Goal: Task Accomplishment & Management: Manage account settings

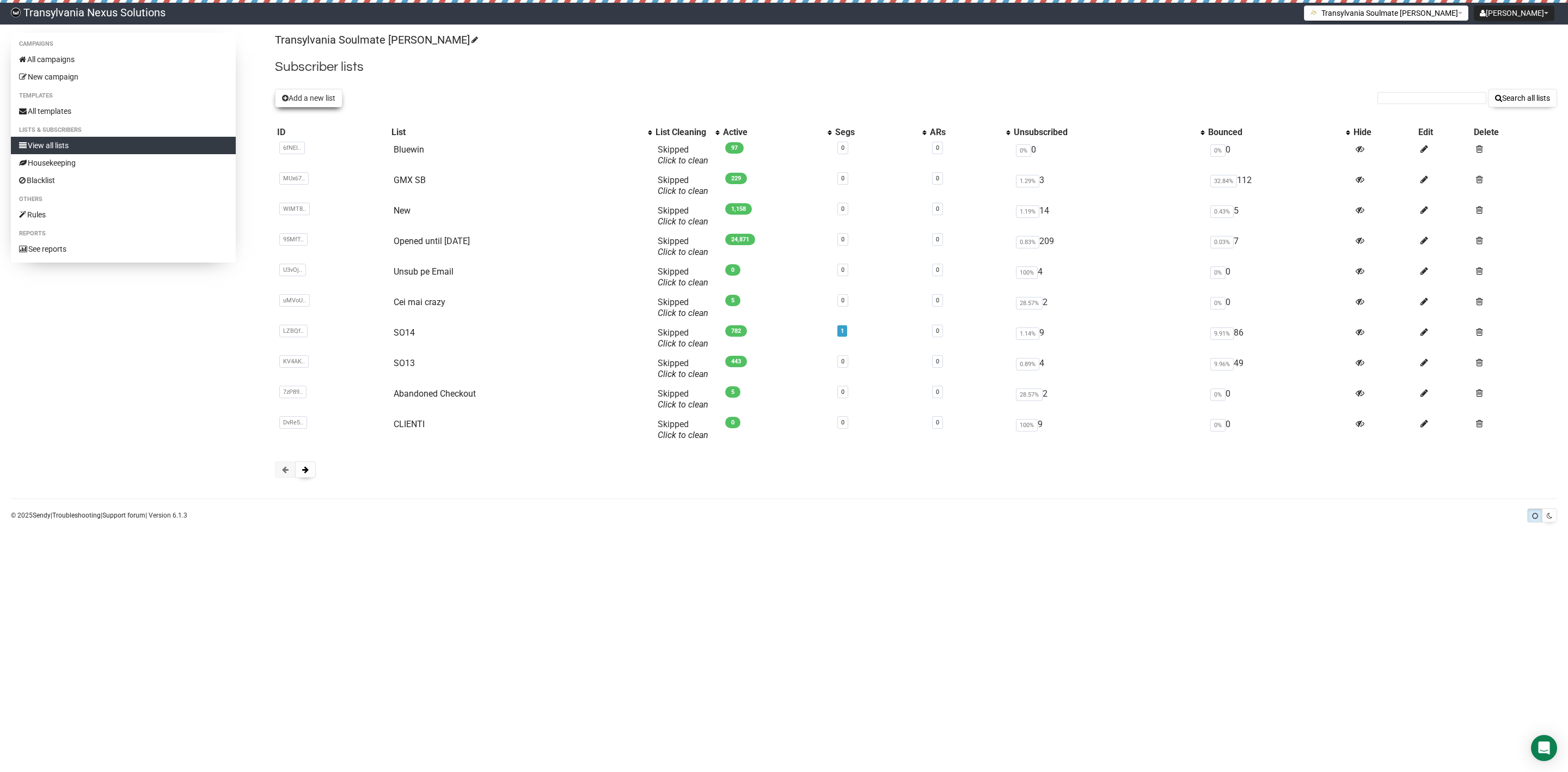
click at [319, 102] on button "Add a new list" at bounding box center [309, 98] width 67 height 19
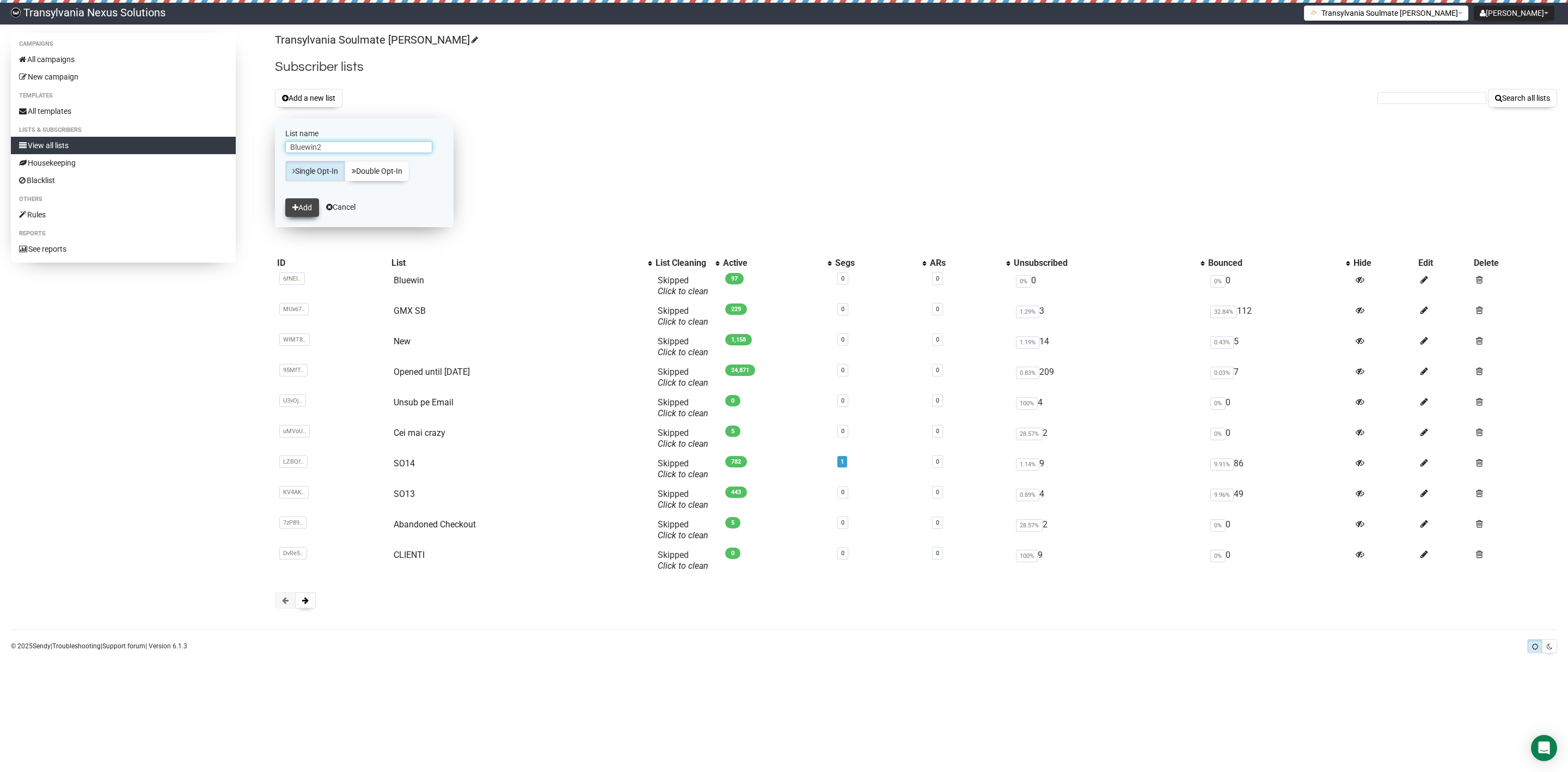
type input "Bluewin2"
click at [306, 207] on button "Add" at bounding box center [302, 207] width 34 height 19
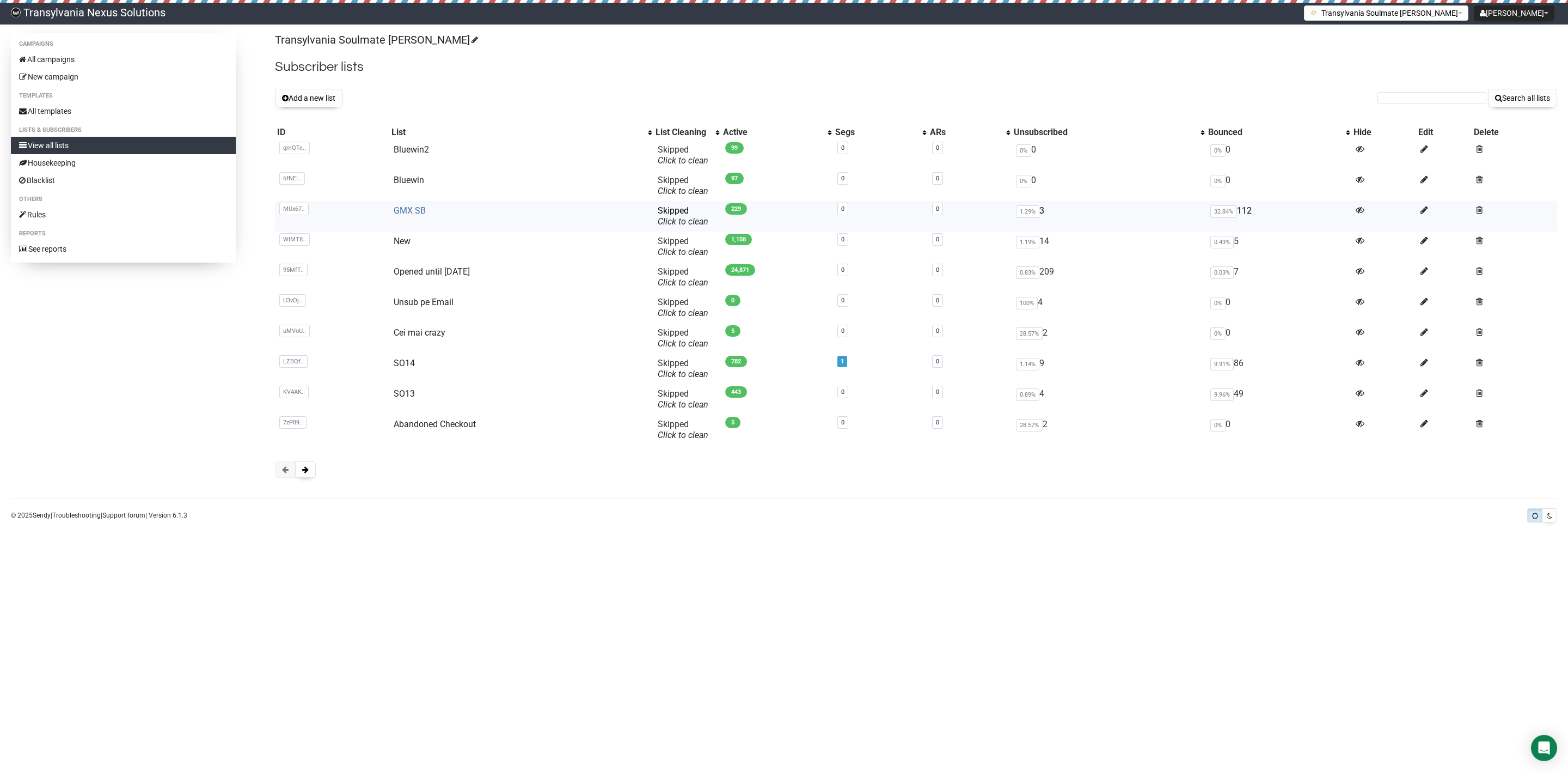
click at [401, 206] on link "GMX SB" at bounding box center [409, 210] width 32 height 11
click at [293, 105] on button "Add a new list" at bounding box center [309, 98] width 67 height 19
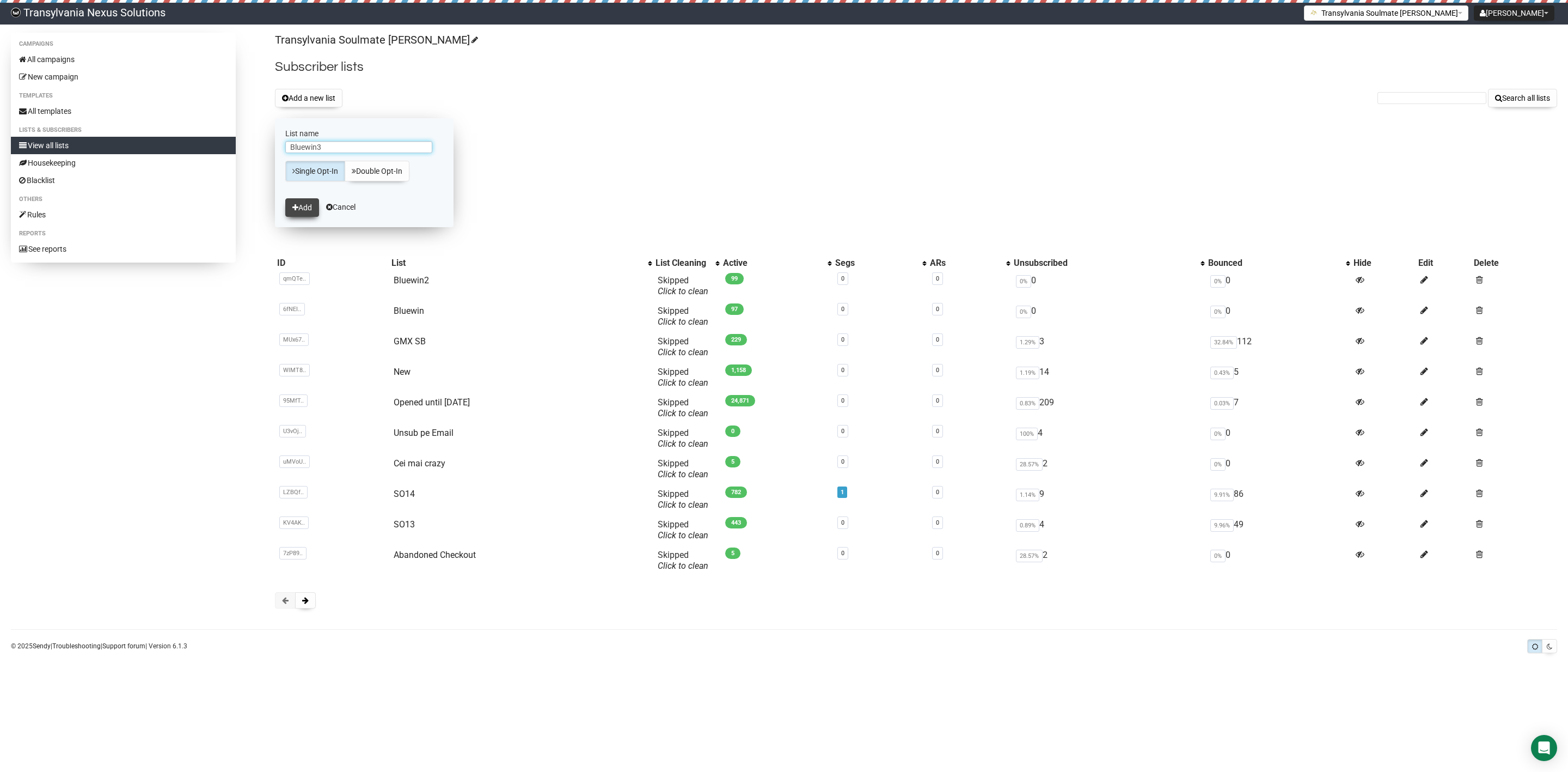
type input "Bluewin3"
click at [299, 213] on button "Add" at bounding box center [302, 207] width 34 height 19
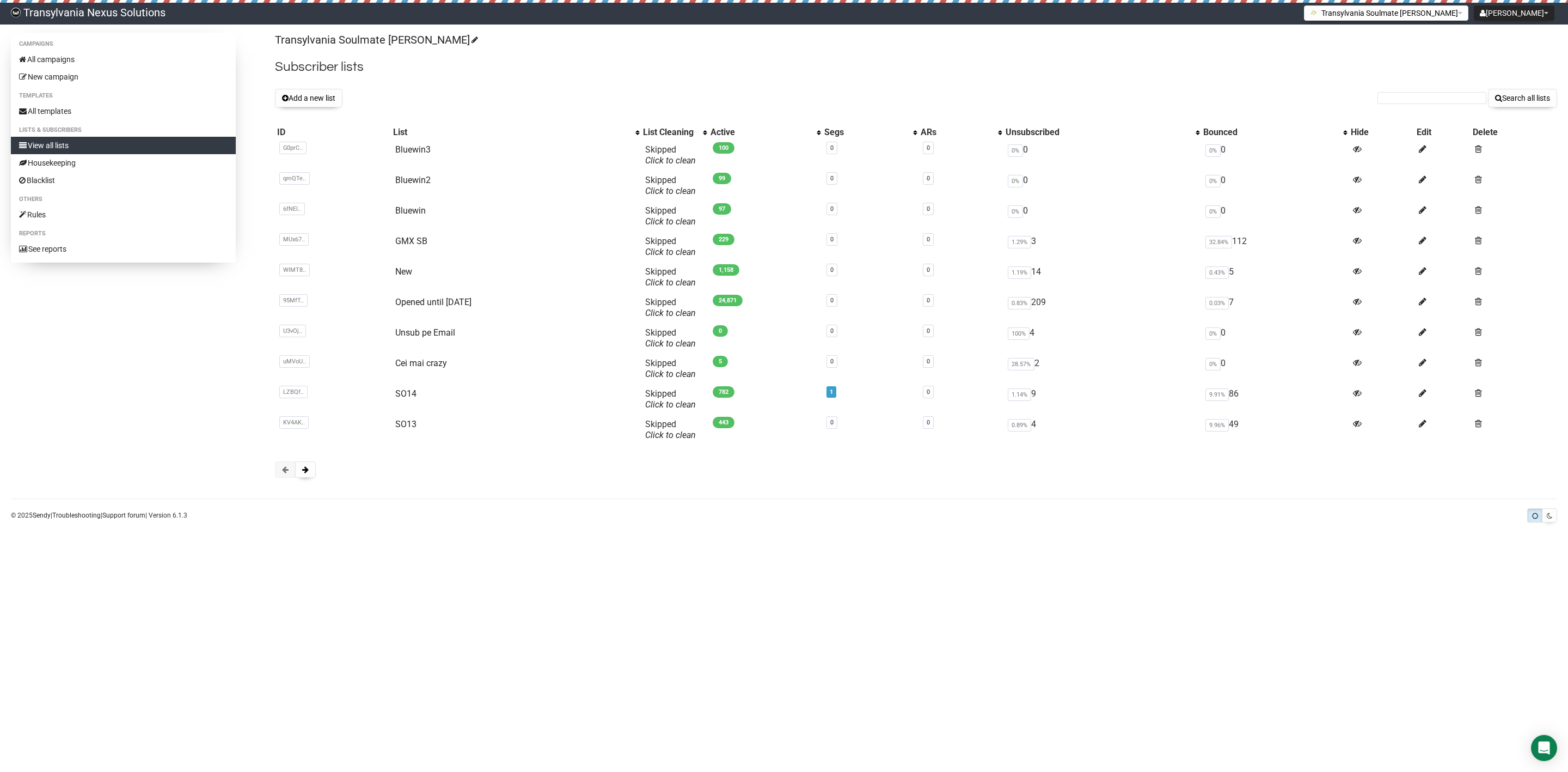
click at [1407, 107] on form "Search all lists" at bounding box center [1467, 98] width 180 height 19
click at [1401, 100] on input "text" at bounding box center [1432, 98] width 108 height 12
paste input "manon.gesess@bluewin.ch"
type input "manon.gesess@bluewin.ch"
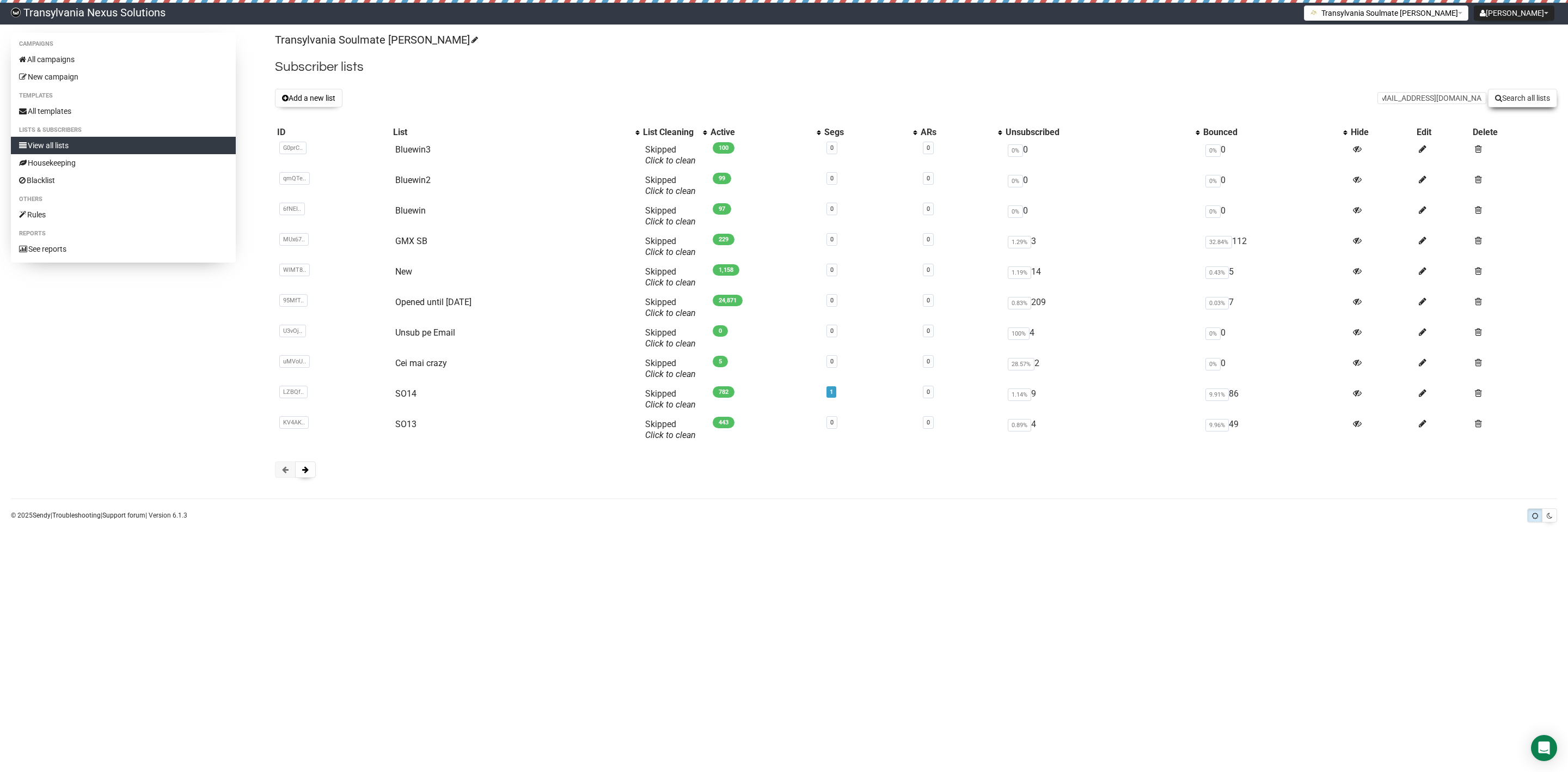
click at [1529, 96] on button "Search all lists" at bounding box center [1523, 98] width 69 height 19
click at [412, 152] on link "Bluewin3" at bounding box center [413, 150] width 35 height 11
click at [1410, 94] on input "text" at bounding box center [1432, 98] width 108 height 12
paste input "pumukli@bluewin.ch"
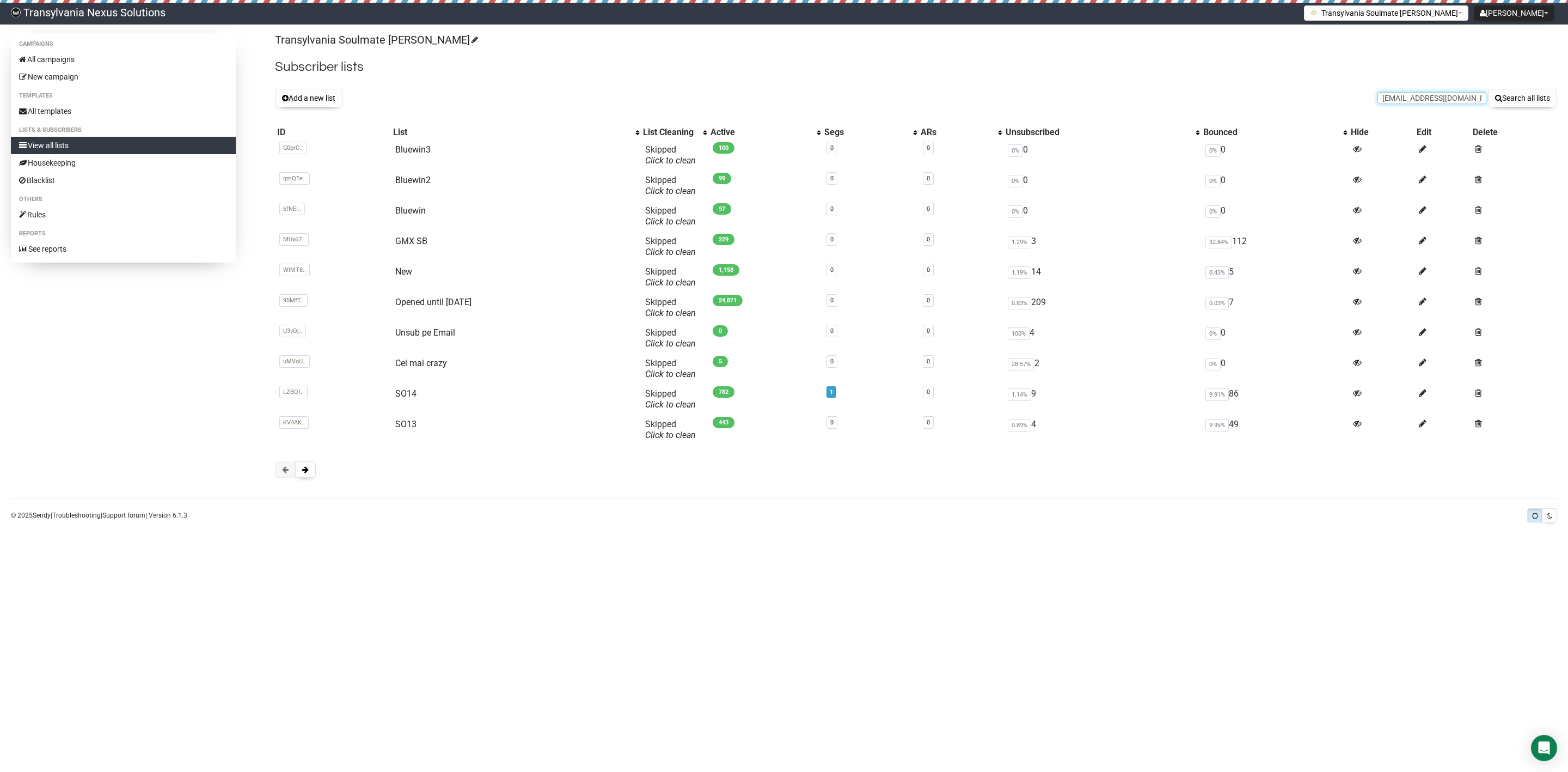
click at [1389, 99] on input "pumukli@bluewin.ch" at bounding box center [1432, 98] width 108 height 12
type input "pumukli@bluewin.ch"
click at [1505, 109] on div "Transylvania Soulmate Decoder Subscriber lists Add a new list pumukli@bluewin.c…" at bounding box center [916, 261] width 1282 height 455
click at [1507, 103] on button "Search all lists" at bounding box center [1523, 98] width 69 height 19
click at [415, 140] on td "Bluewin3" at bounding box center [516, 155] width 251 height 30
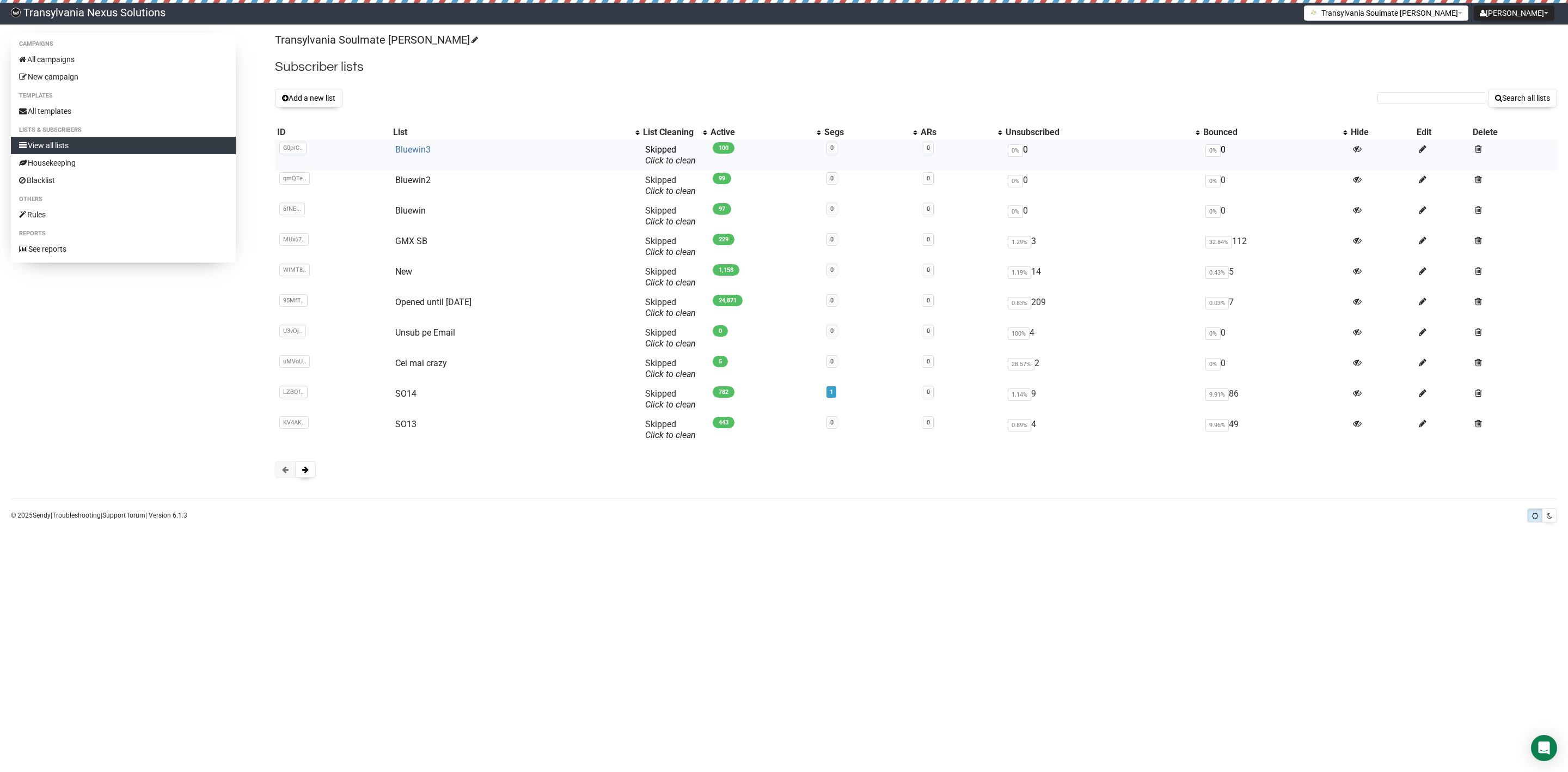
click at [410, 154] on link "Bluewin3" at bounding box center [413, 150] width 35 height 11
click at [1382, 99] on input "text" at bounding box center [1432, 98] width 108 height 12
paste input "bea.bruno@bluewin.ch"
type input "bea.bruno@bluewin.ch"
click at [1533, 101] on button "Search all lists" at bounding box center [1523, 98] width 69 height 19
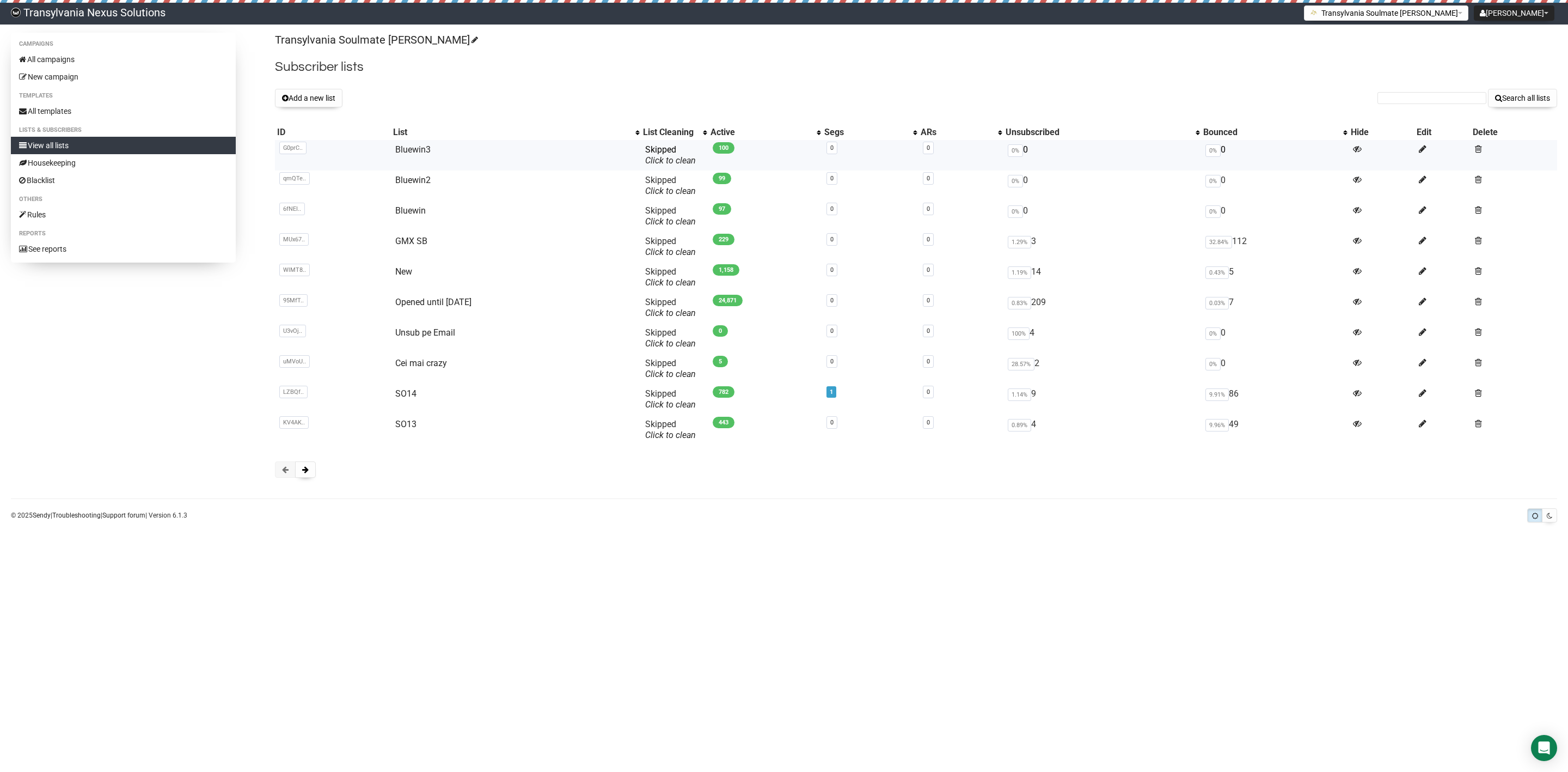
click at [431, 146] on td "Bluewin3" at bounding box center [516, 155] width 251 height 30
click at [422, 150] on link "Bluewin3" at bounding box center [413, 150] width 35 height 11
